Goal: Task Accomplishment & Management: Manage account settings

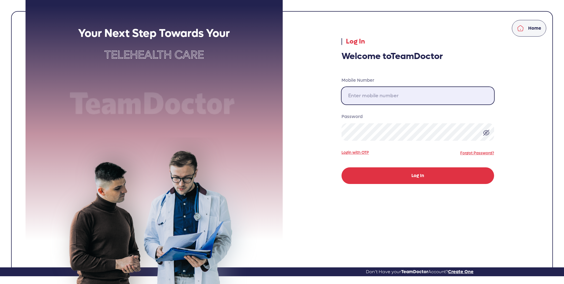
type input "[PHONE_NUMBER]"
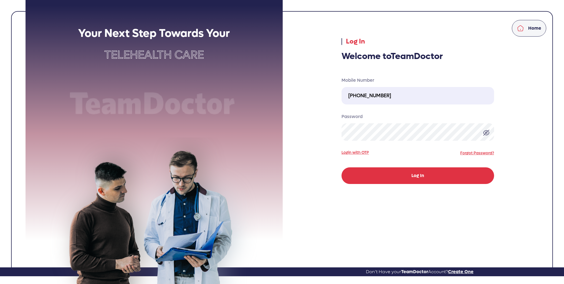
click at [397, 176] on button "Log In" at bounding box center [418, 176] width 153 height 17
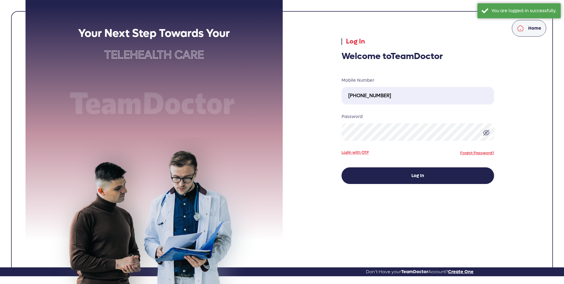
select select "pending"
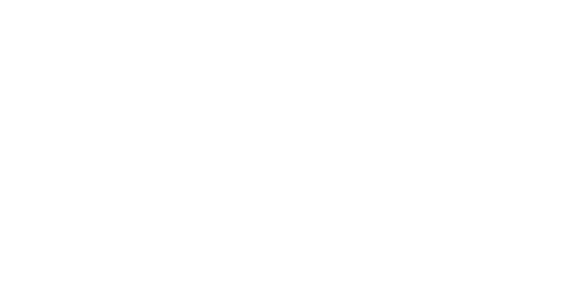
select select "pending"
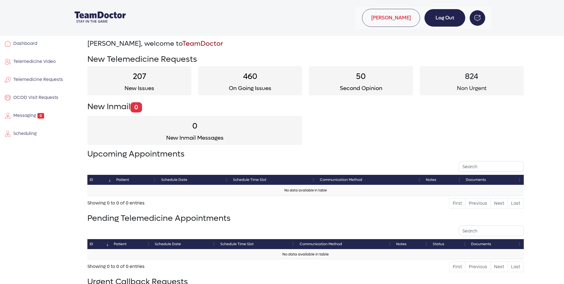
click at [451, 16] on link "Log Out" at bounding box center [445, 17] width 41 height 17
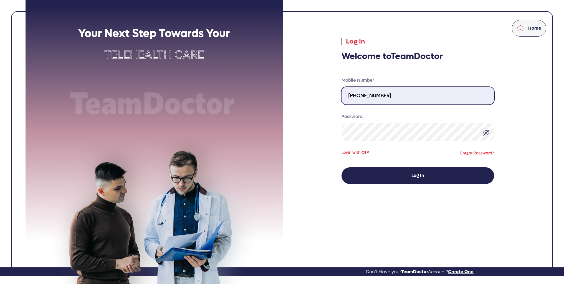
click at [384, 95] on input "[PHONE_NUMBER]" at bounding box center [418, 95] width 153 height 17
type input "[PHONE_NUMBER]"
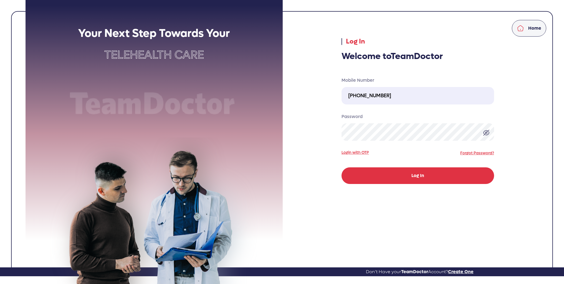
click at [425, 178] on button "Log In" at bounding box center [418, 176] width 153 height 17
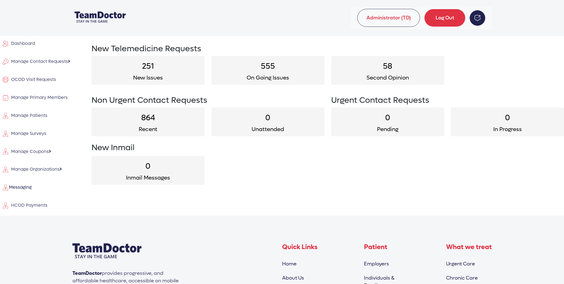
click at [29, 205] on span "HCOD Payments" at bounding box center [28, 206] width 39 height 6
